Goal: Task Accomplishment & Management: Use online tool/utility

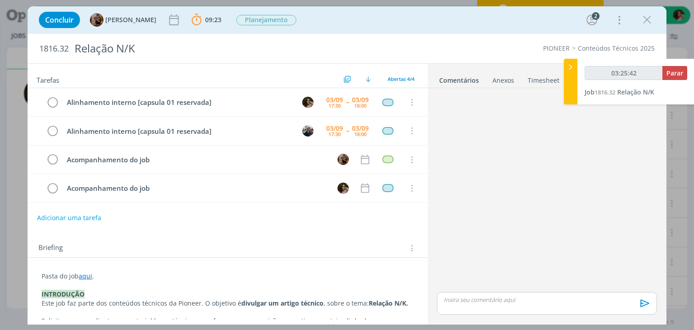
scroll to position [37, 0]
click at [679, 69] on span "Parar" at bounding box center [674, 73] width 17 height 9
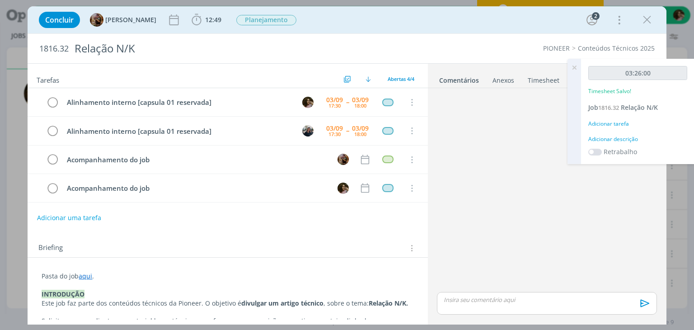
click at [628, 136] on div "Adicionar descrição" at bounding box center [637, 139] width 99 height 8
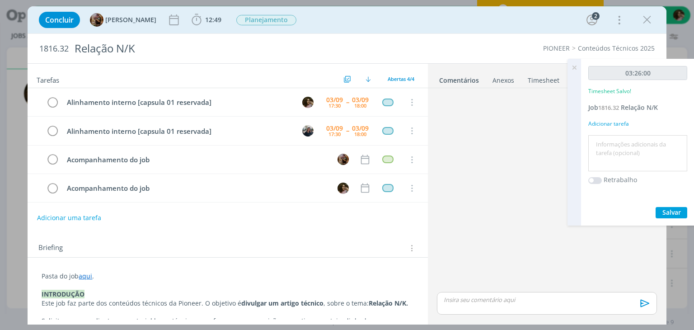
click at [631, 145] on textarea at bounding box center [637, 153] width 94 height 32
type textarea "Planejamento de conteúdos, redação e detalhamento de ajustes de imagens"
click at [659, 208] on button "Salvar" at bounding box center [671, 212] width 32 height 11
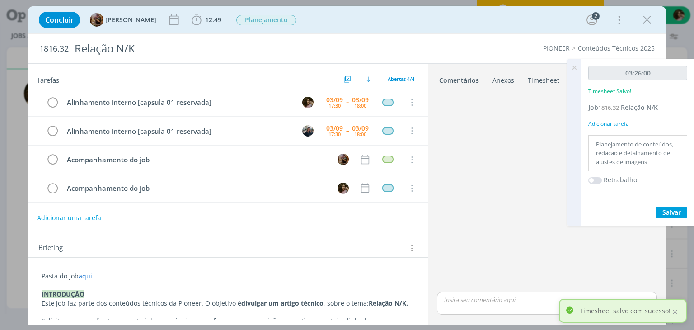
click at [574, 65] on icon at bounding box center [574, 68] width 16 height 18
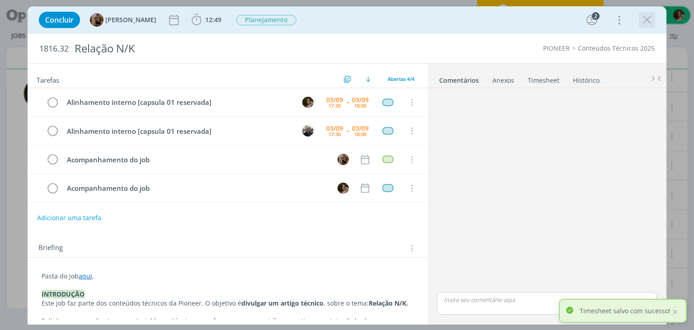
click at [645, 28] on div "dialog" at bounding box center [647, 20] width 16 height 16
click at [646, 22] on icon "dialog" at bounding box center [647, 20] width 14 height 14
